Goal: Check status: Check status

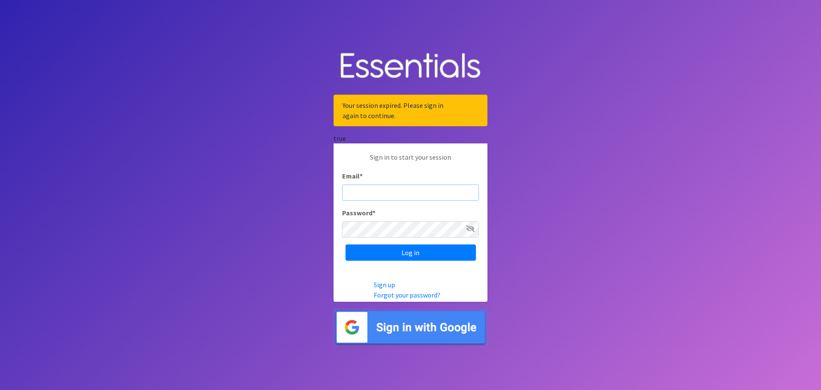
type input "[PERSON_NAME][EMAIL_ADDRESS][DOMAIN_NAME]"
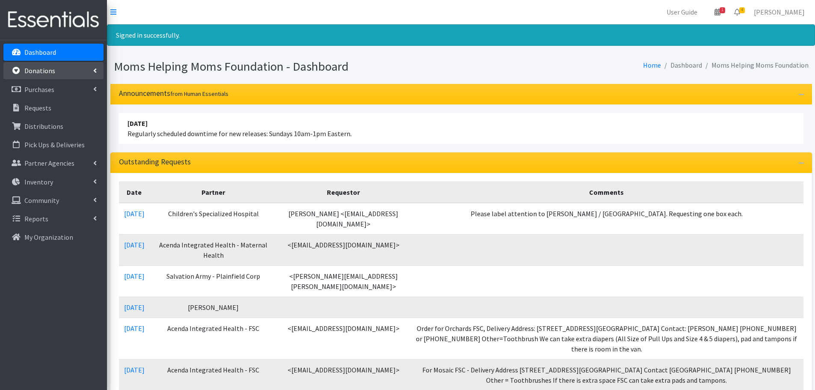
click at [39, 71] on p "Donations" at bounding box center [39, 70] width 31 height 9
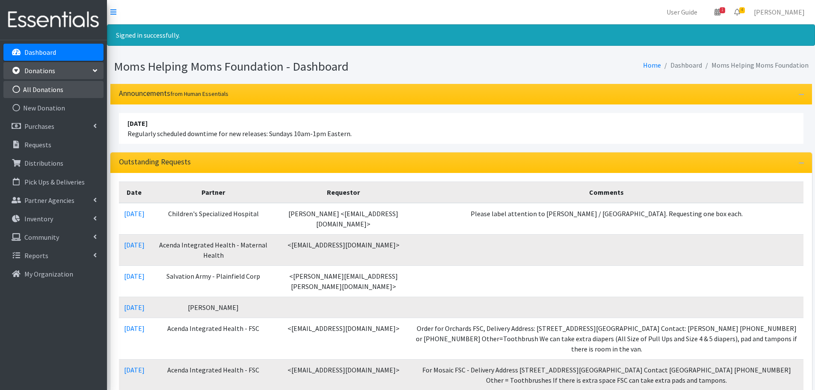
click at [57, 86] on link "All Donations" at bounding box center [53, 89] width 100 height 17
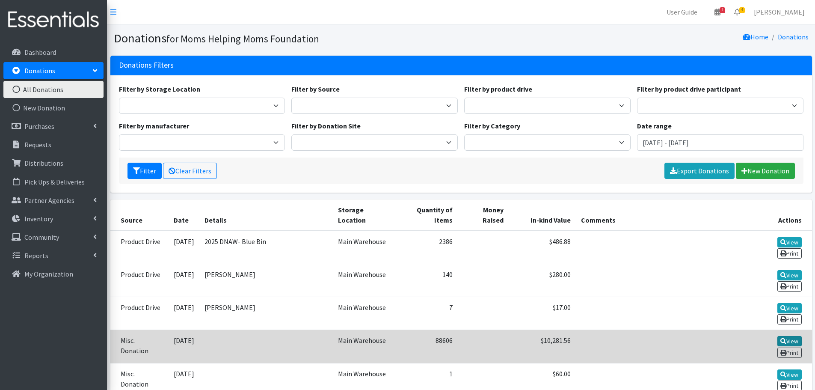
click at [777, 336] on link "View" at bounding box center [789, 341] width 24 height 10
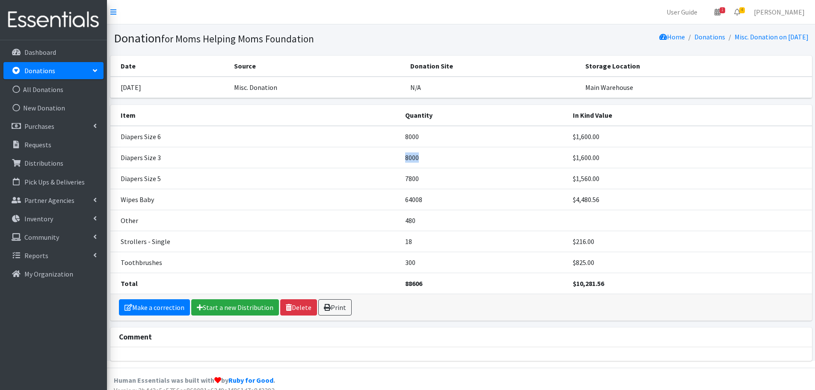
click at [420, 156] on td "8000" at bounding box center [484, 157] width 168 height 21
click at [405, 70] on th "Source" at bounding box center [317, 66] width 176 height 21
